Goal: Task Accomplishment & Management: Complete application form

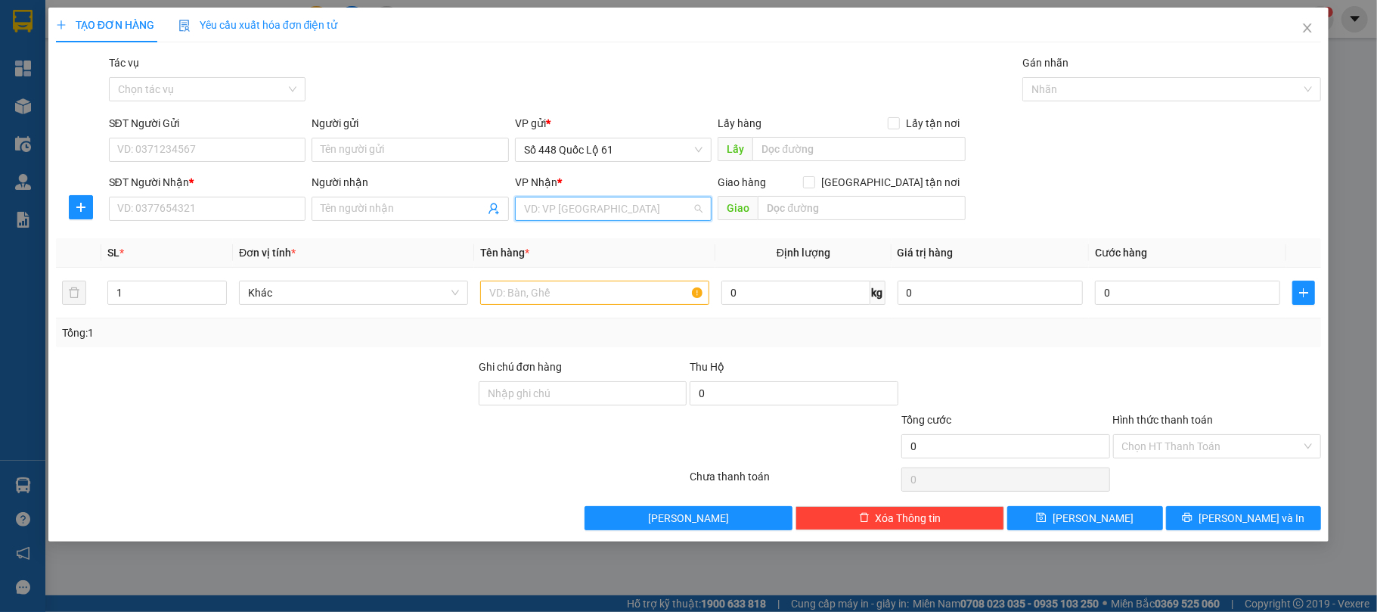
click at [621, 216] on input "search" at bounding box center [608, 208] width 169 height 23
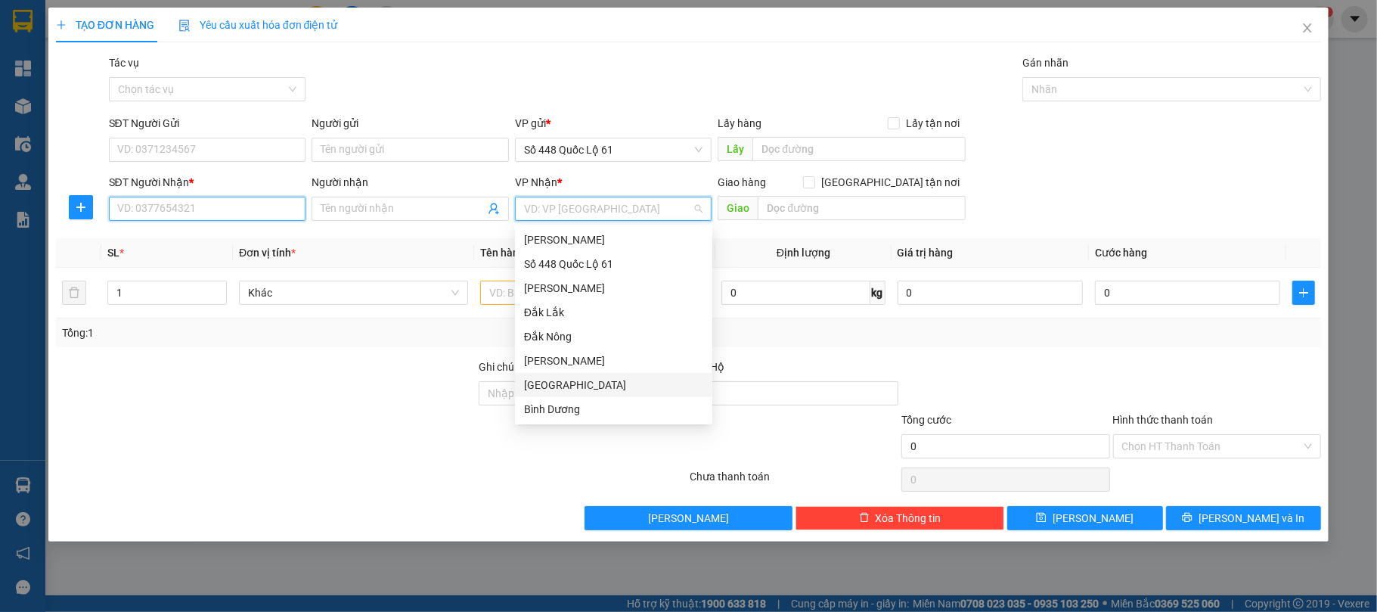
click at [138, 213] on input "SĐT Người Nhận *" at bounding box center [207, 209] width 197 height 24
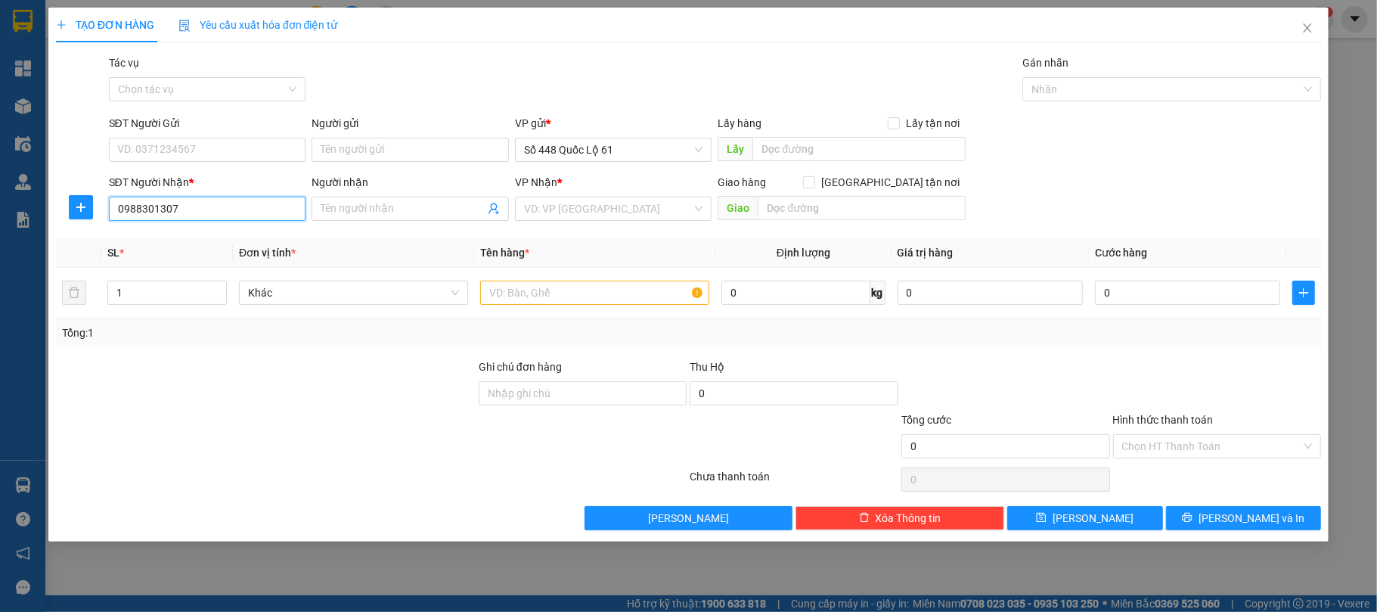
click at [198, 213] on input "0988301307" at bounding box center [207, 209] width 197 height 24
type input "0988301307"
click at [588, 207] on input "search" at bounding box center [608, 208] width 169 height 23
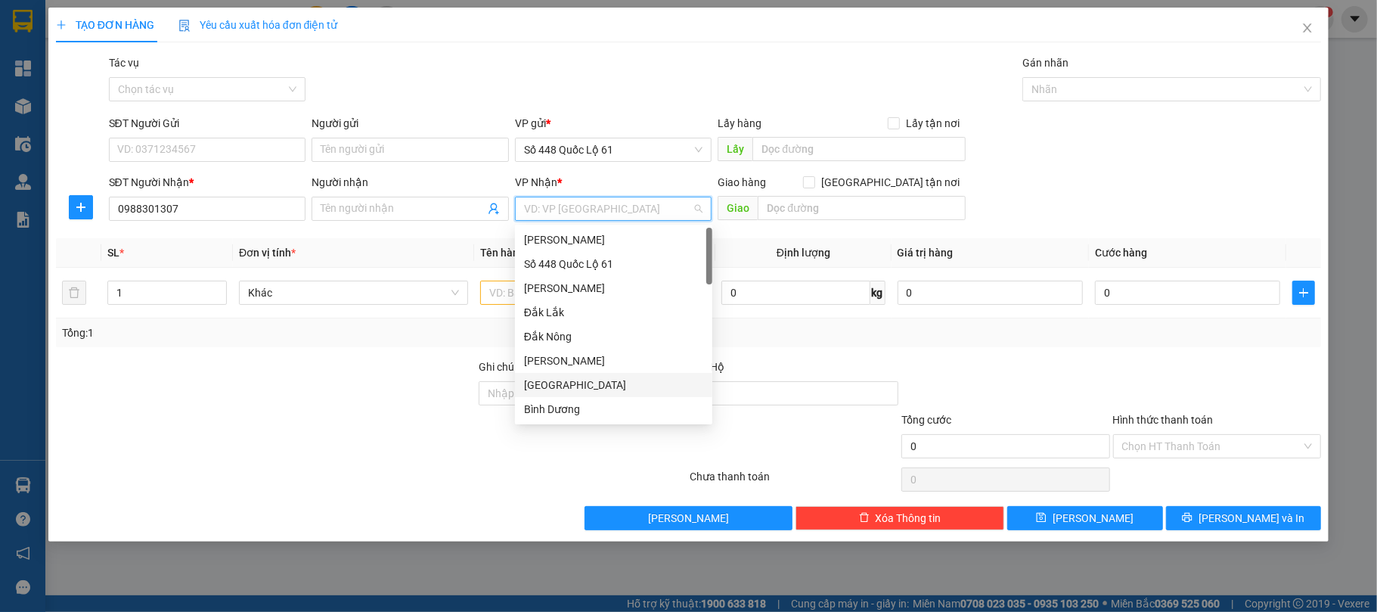
type input "K"
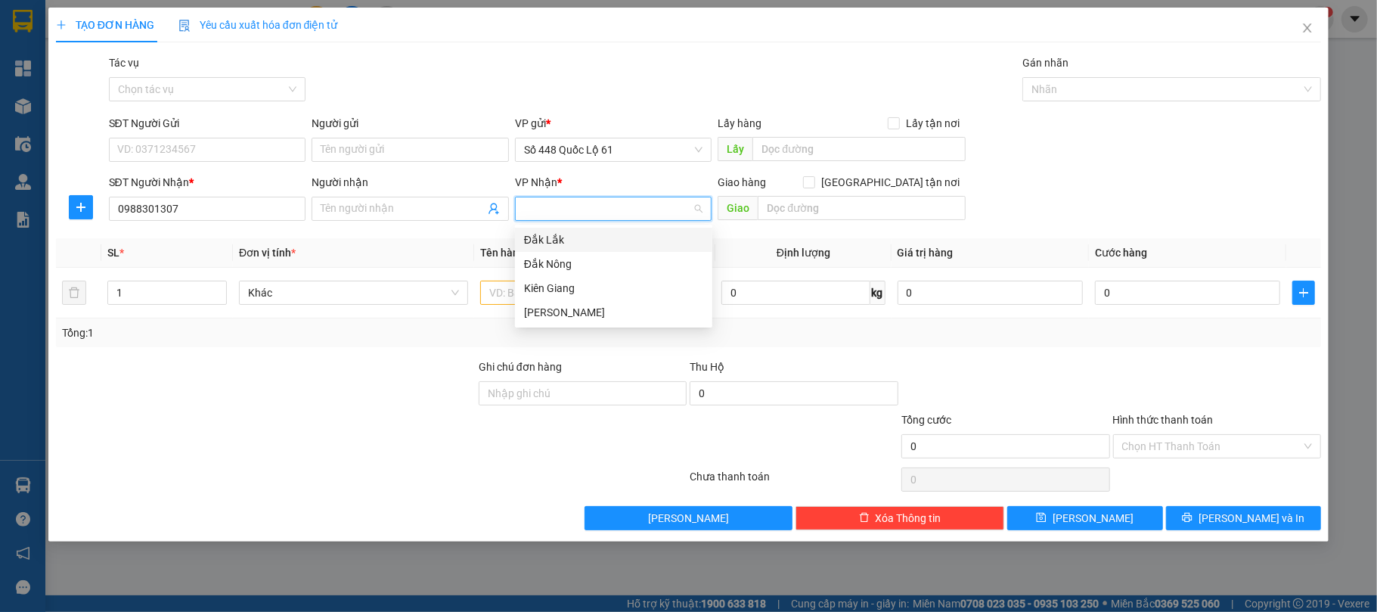
type input "L"
click at [558, 239] on div "[PERSON_NAME]" at bounding box center [613, 239] width 179 height 17
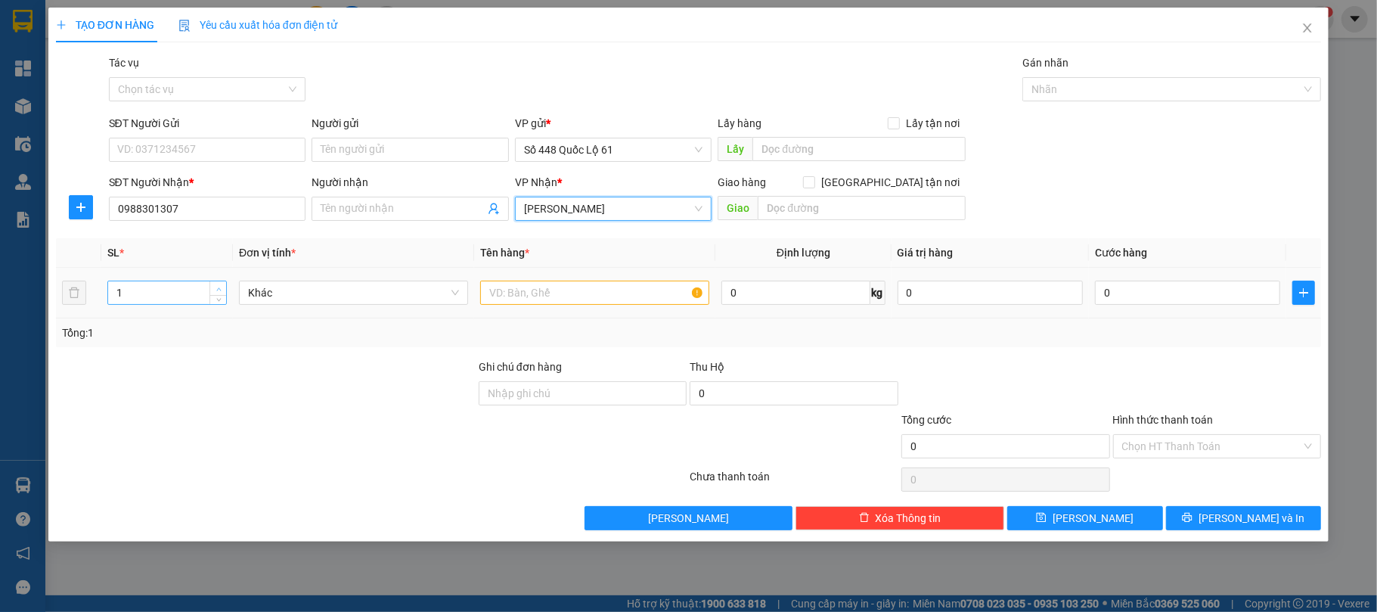
click at [216, 290] on icon "up" at bounding box center [218, 288] width 5 height 3
type input "2"
click at [494, 296] on input "text" at bounding box center [594, 293] width 229 height 24
type input "R"
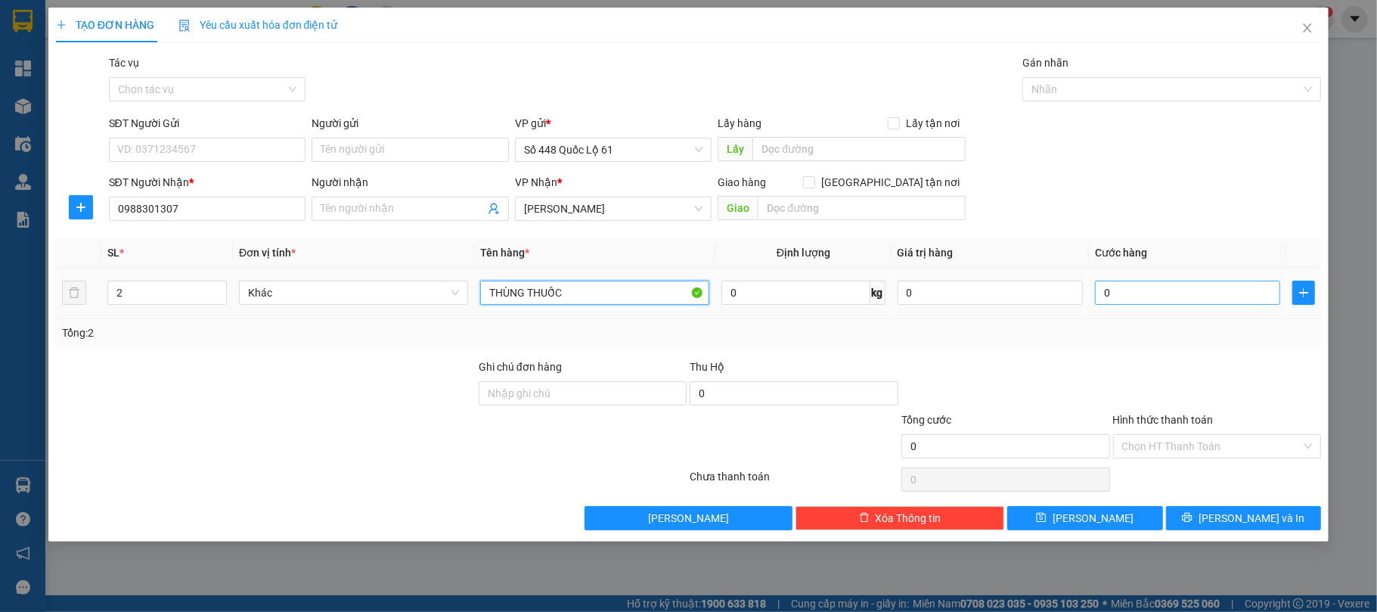
type input "THÙNG THUỐC"
click at [1139, 296] on input "0" at bounding box center [1187, 293] width 185 height 24
type input "1"
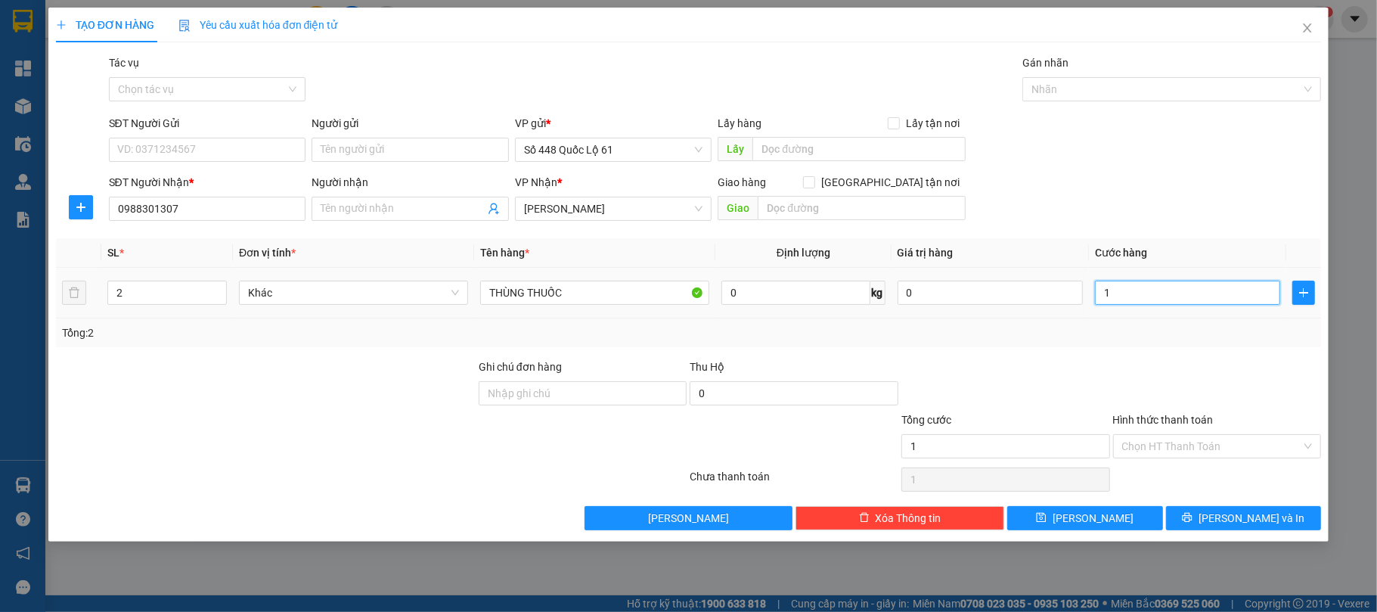
type input "10"
type input "100"
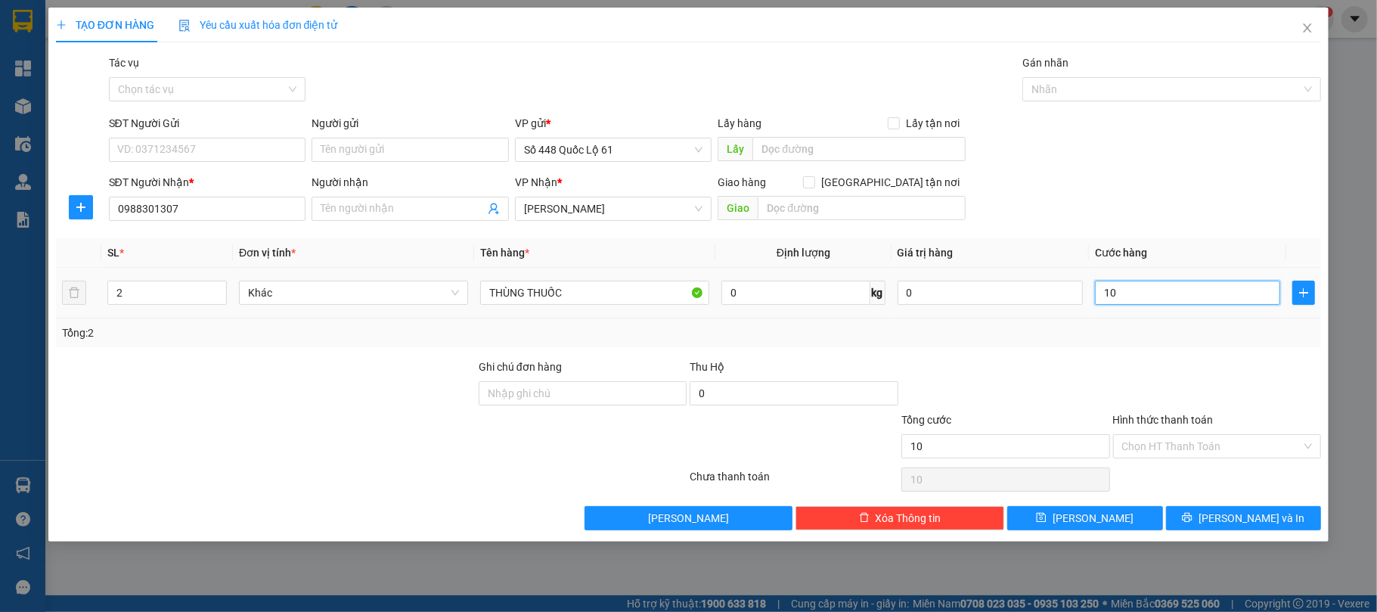
type input "100"
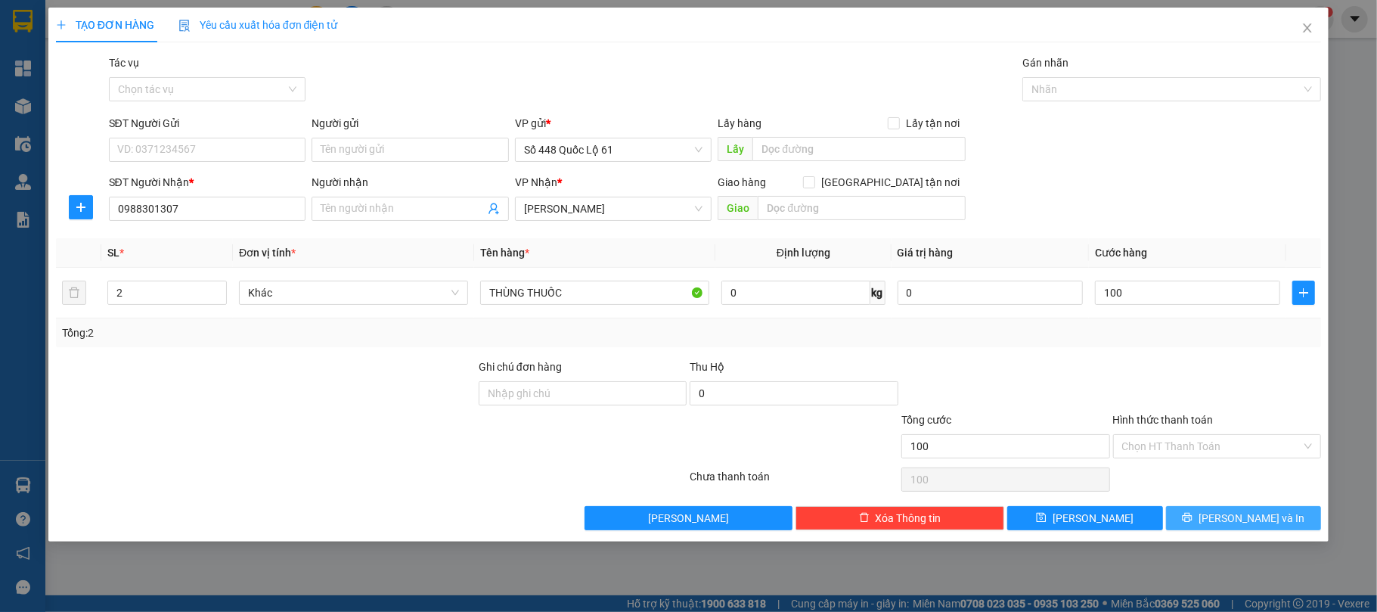
type input "100.000"
click at [1193, 518] on icon "printer" at bounding box center [1187, 517] width 11 height 11
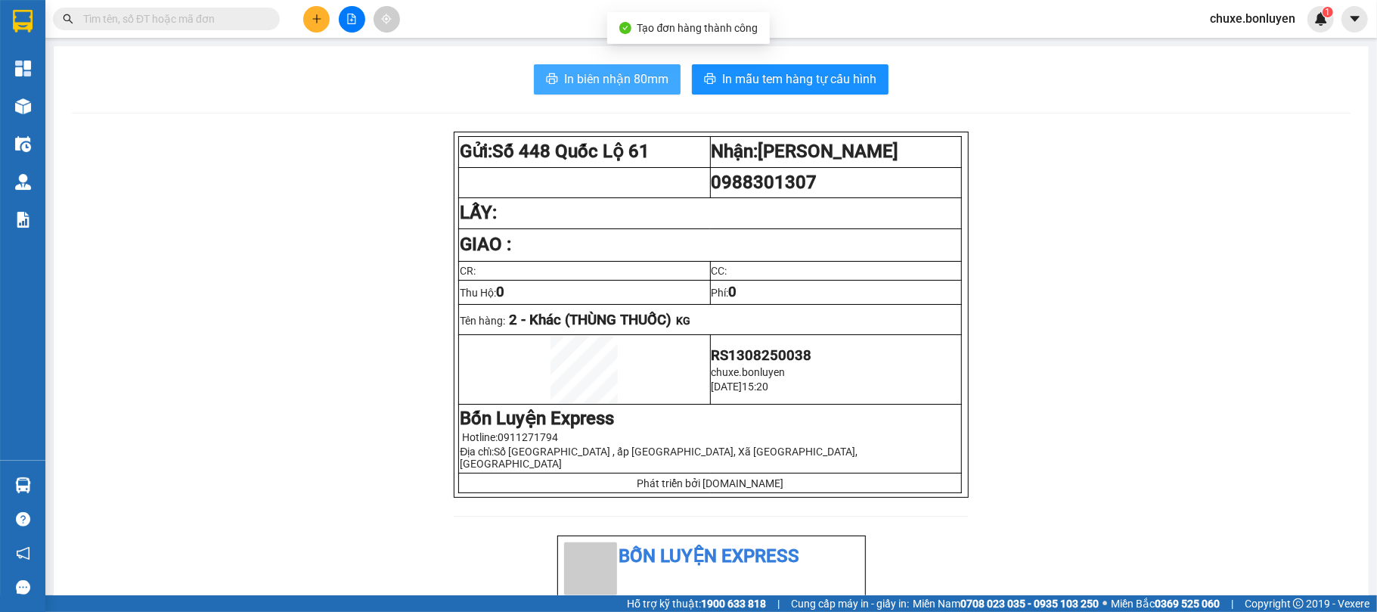
click at [613, 82] on span "In biên nhận 80mm" at bounding box center [616, 79] width 104 height 19
